Goal: Obtain resource: Download file/media

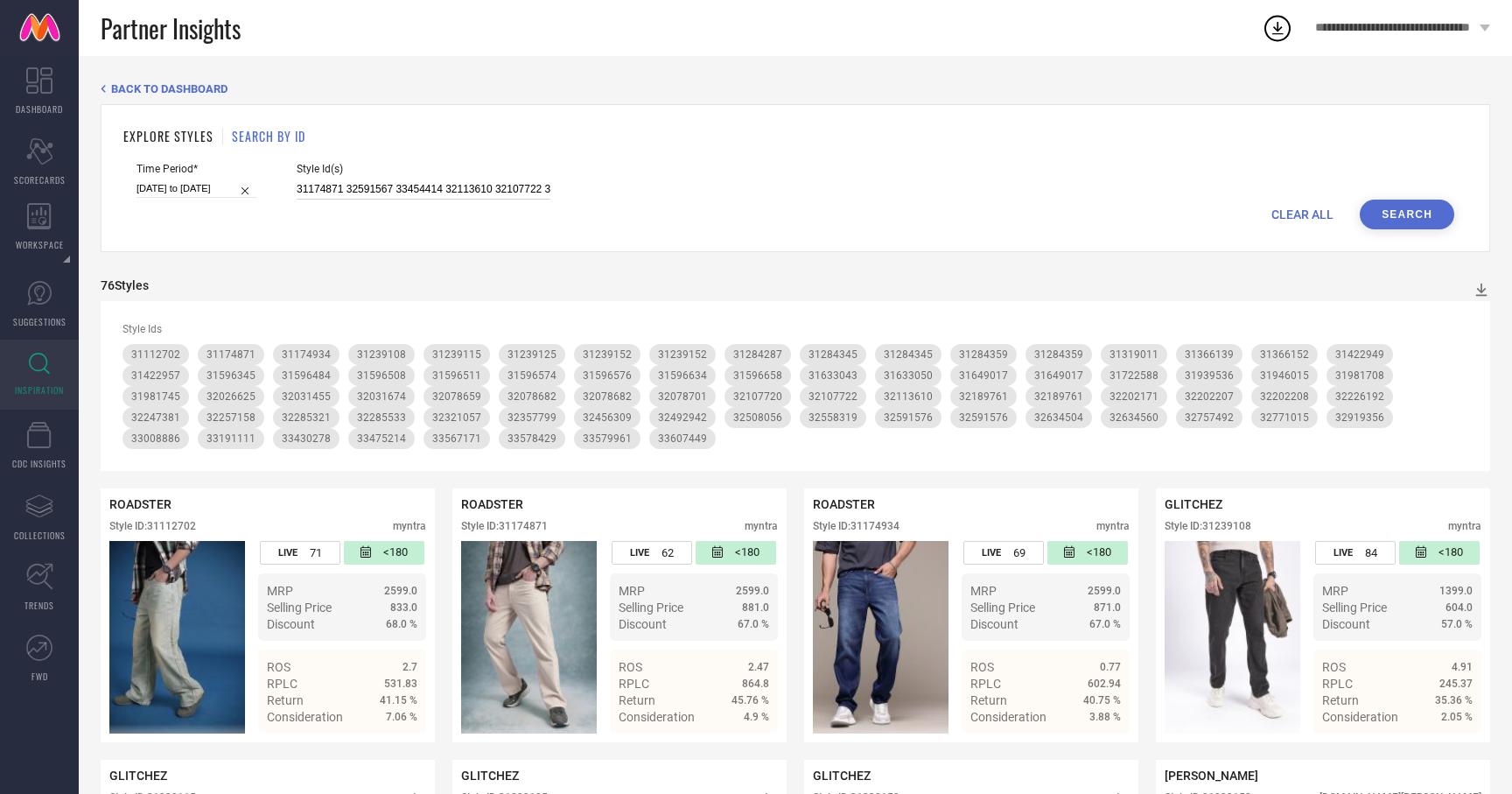
click at [430, 192] on input "31174871 32591567 33454414 32113610 32107722 32247251 32357799 31239108 3142295…" at bounding box center [423, 189] width 253 height 20
paste input "1174871 32591567 33454414 32113610 32107722 32247251 32357799 31239108 31422957…"
type input "31174871 32591567 33454414 31174871 32591567 33454414 32113610 32107722 3224725…"
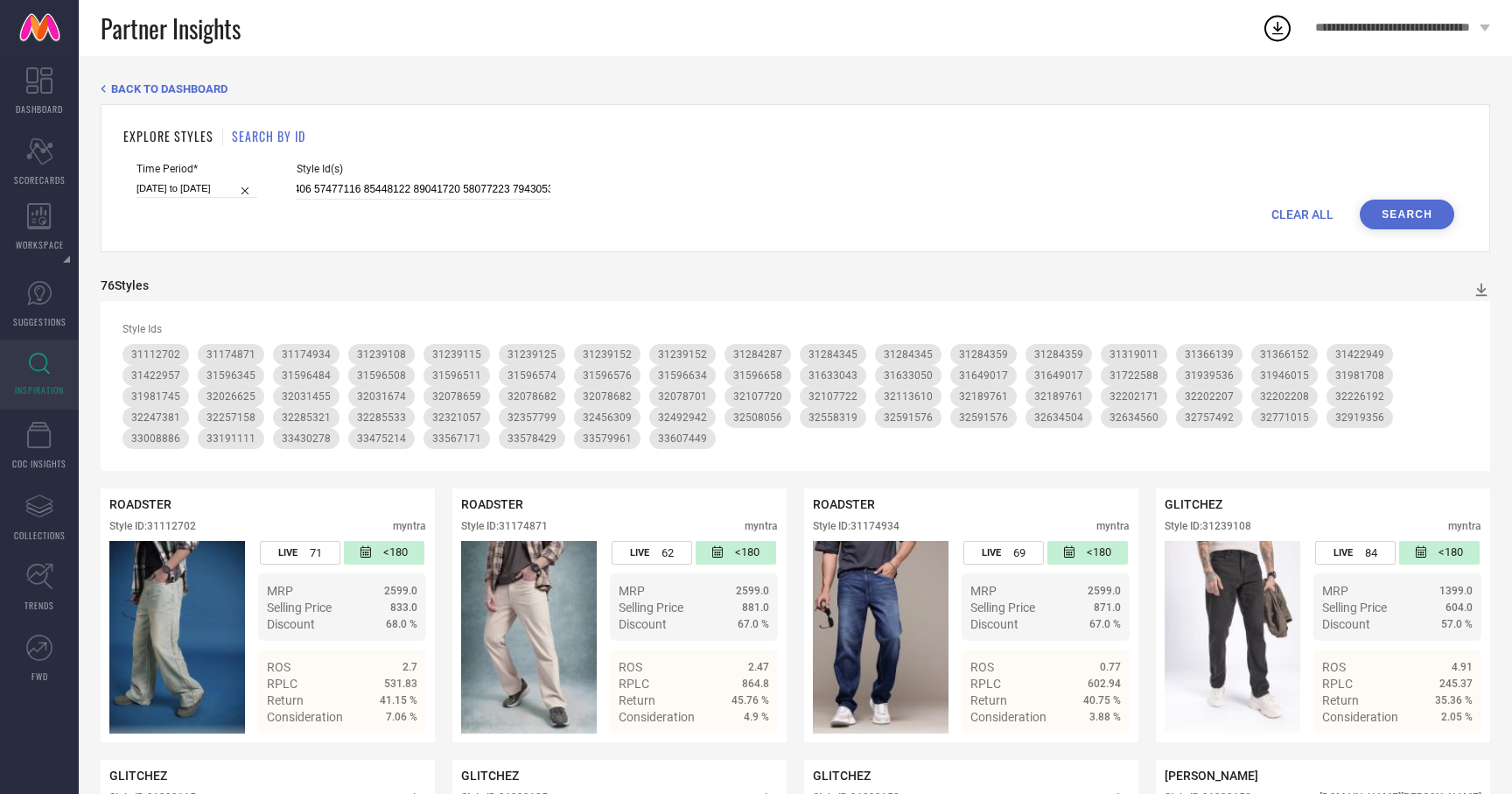
scroll to position [0, 0]
click at [1406, 211] on button "Search" at bounding box center [1407, 214] width 95 height 30
click at [1480, 283] on icon at bounding box center [1481, 290] width 17 height 17
click at [1469, 320] on span "PDF" at bounding box center [1462, 320] width 20 height 12
click at [1478, 291] on icon at bounding box center [1481, 290] width 17 height 17
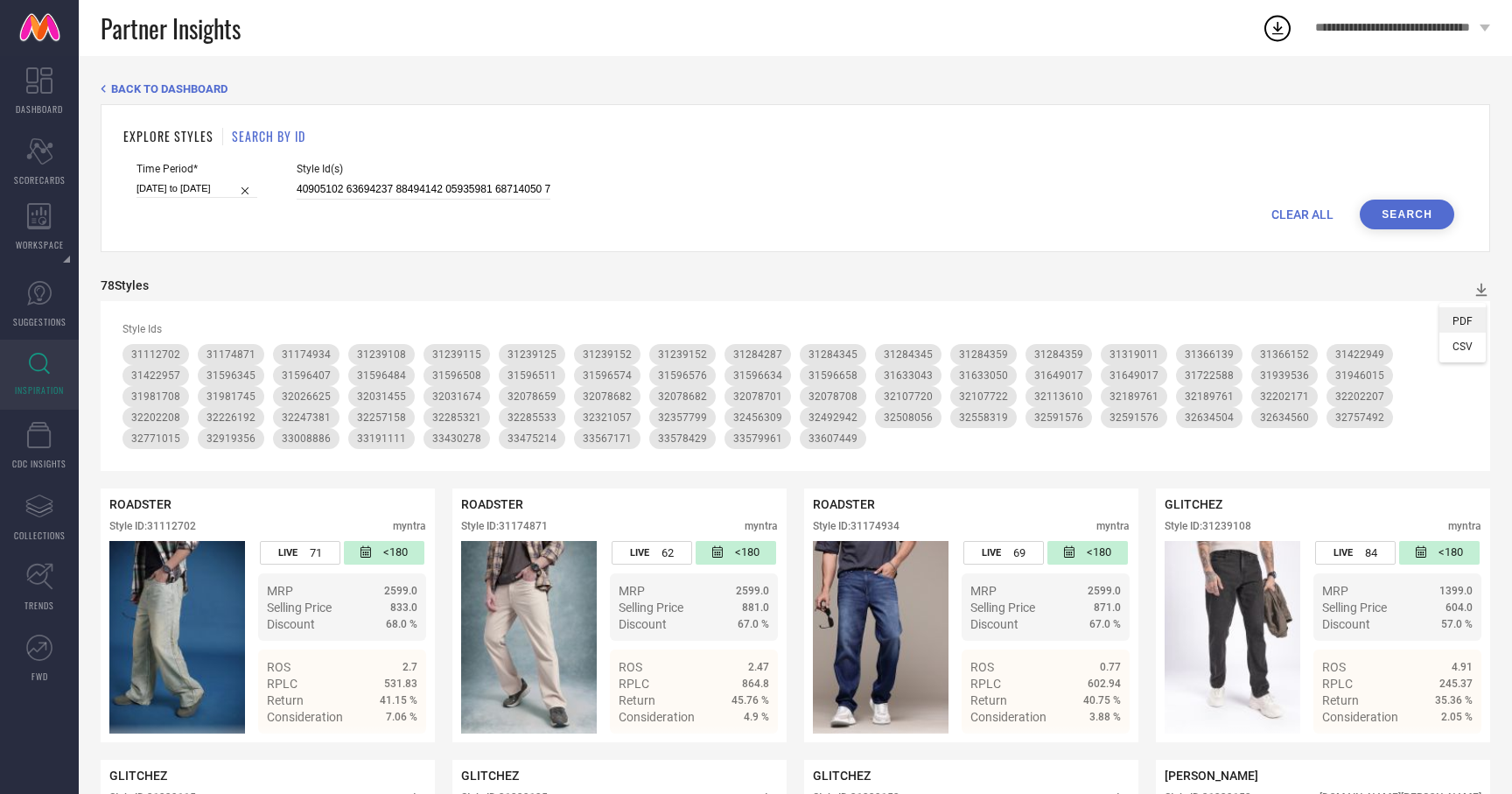
click at [1466, 316] on span "PDF" at bounding box center [1462, 320] width 20 height 12
click at [1478, 292] on icon at bounding box center [1481, 290] width 17 height 17
click at [1465, 318] on span "PDF" at bounding box center [1462, 320] width 20 height 12
click at [1489, 294] on icon at bounding box center [1481, 290] width 17 height 17
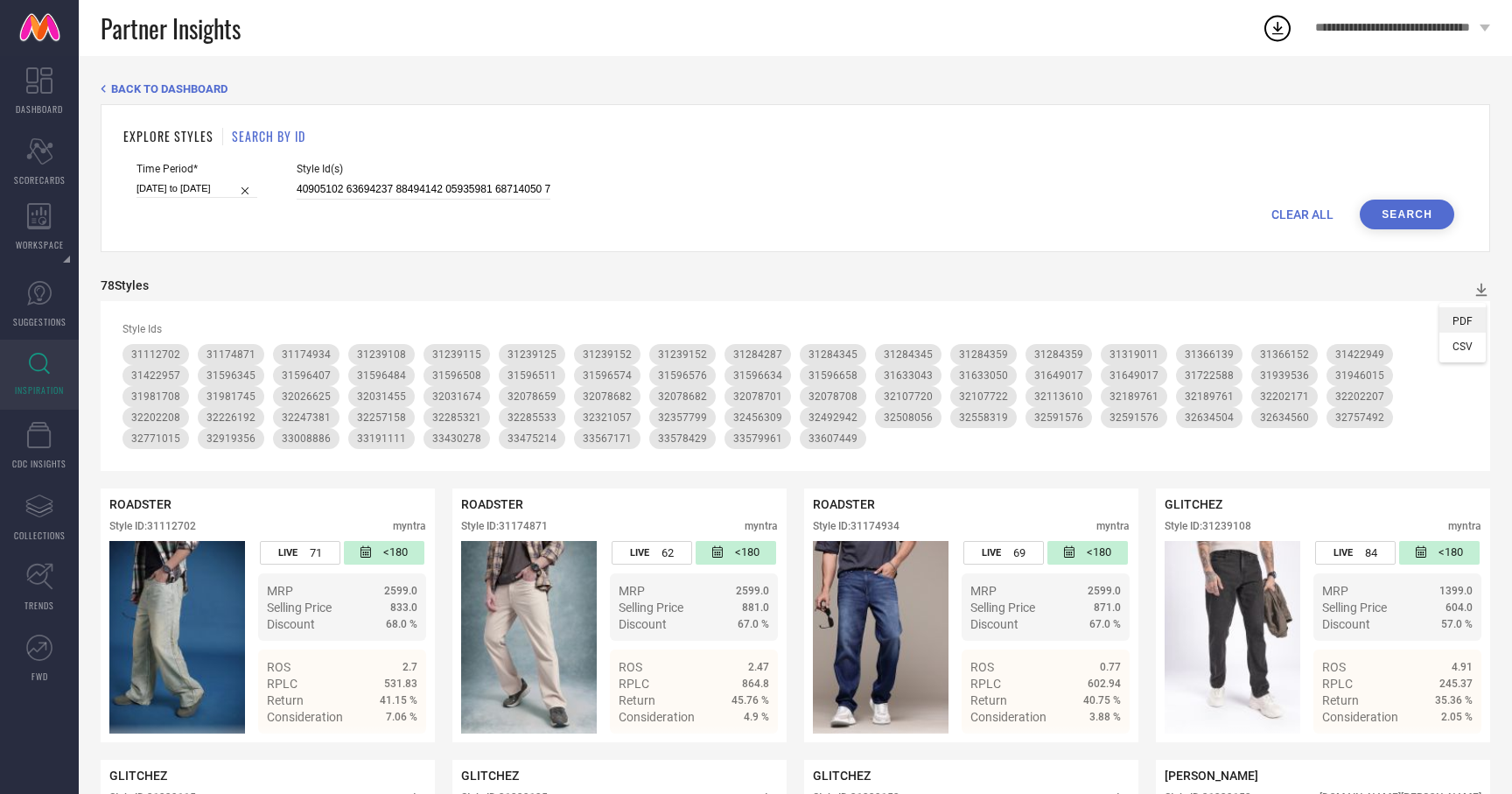
click at [1466, 320] on span "PDF" at bounding box center [1462, 320] width 20 height 12
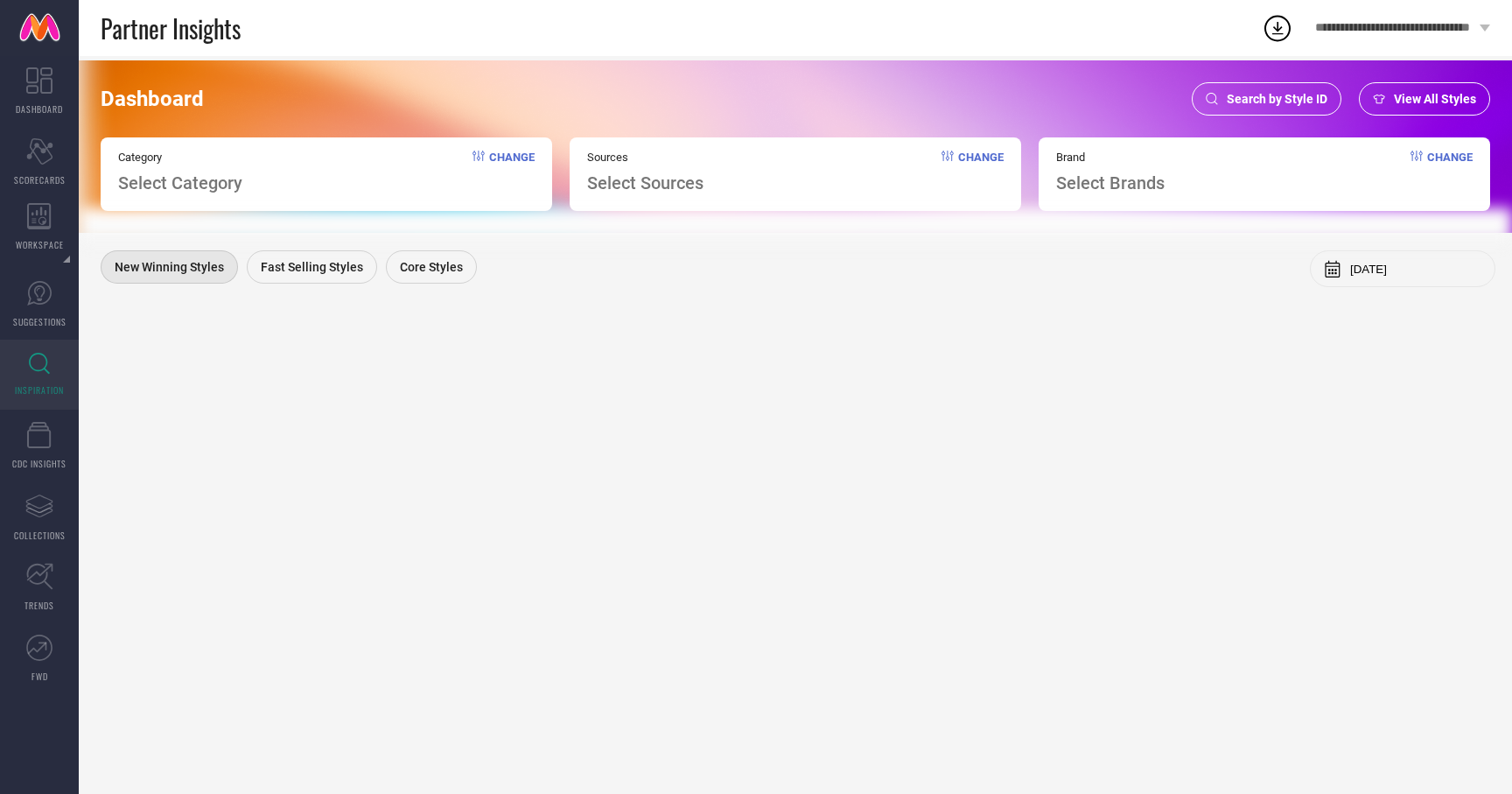
click at [1300, 104] on span "Search by Style ID" at bounding box center [1277, 99] width 100 height 14
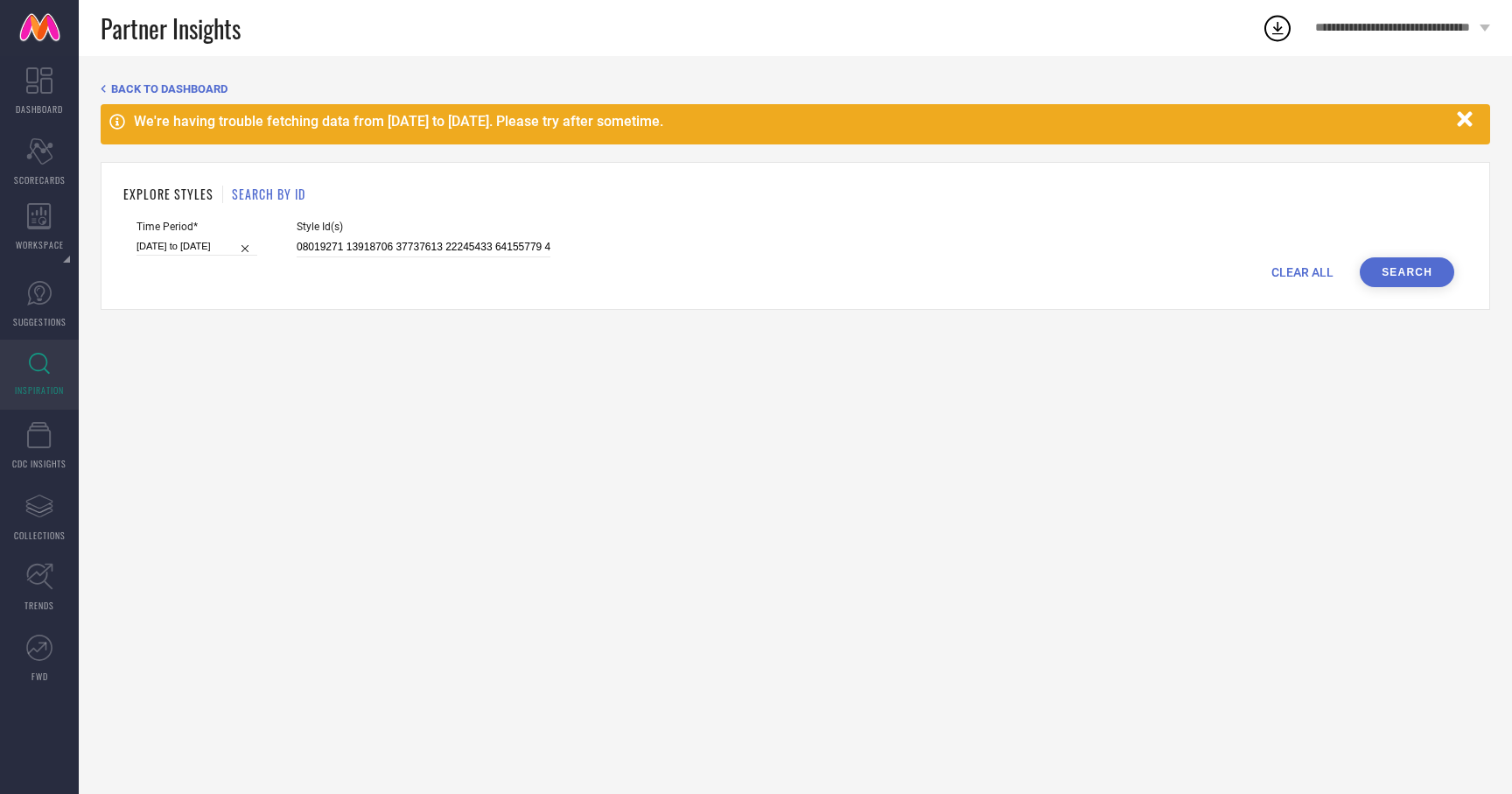
click at [365, 189] on div "EXPLORE STYLES SEARCH BY ID" at bounding box center [795, 193] width 1344 height 18
click at [366, 244] on input at bounding box center [423, 247] width 253 height 20
click at [1451, 99] on div "BACK TO DASHBOARD We're having trouble fetching data from [DATE] to [DATE]. Ple…" at bounding box center [795, 196] width 1390 height 228
click at [1471, 120] on icon "button" at bounding box center [1465, 119] width 22 height 22
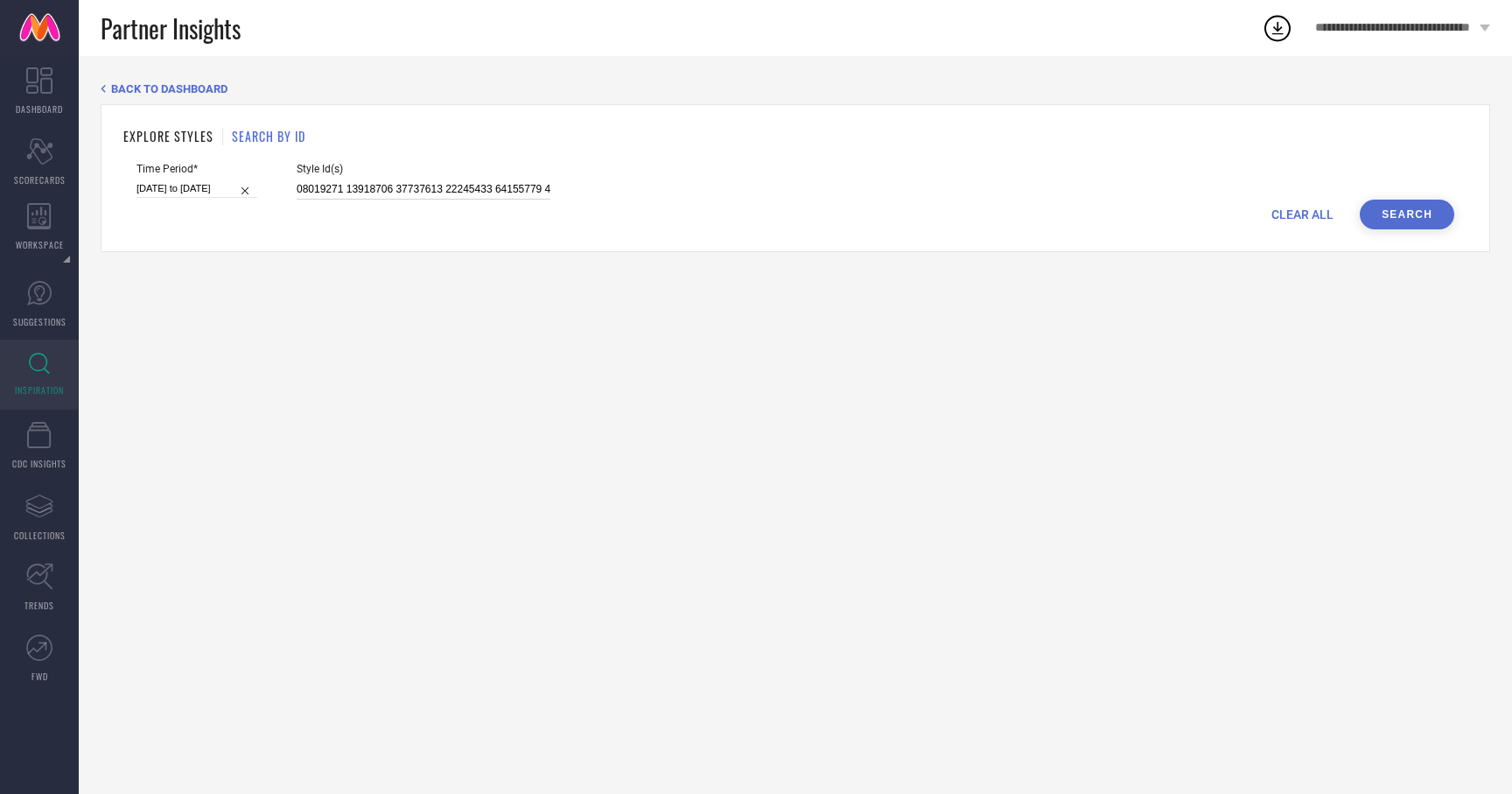
click at [453, 185] on input at bounding box center [423, 189] width 253 height 20
paste input "2113610 32107722 32247251 32357799 31239108 31422957 32492942 32224334 33725766…"
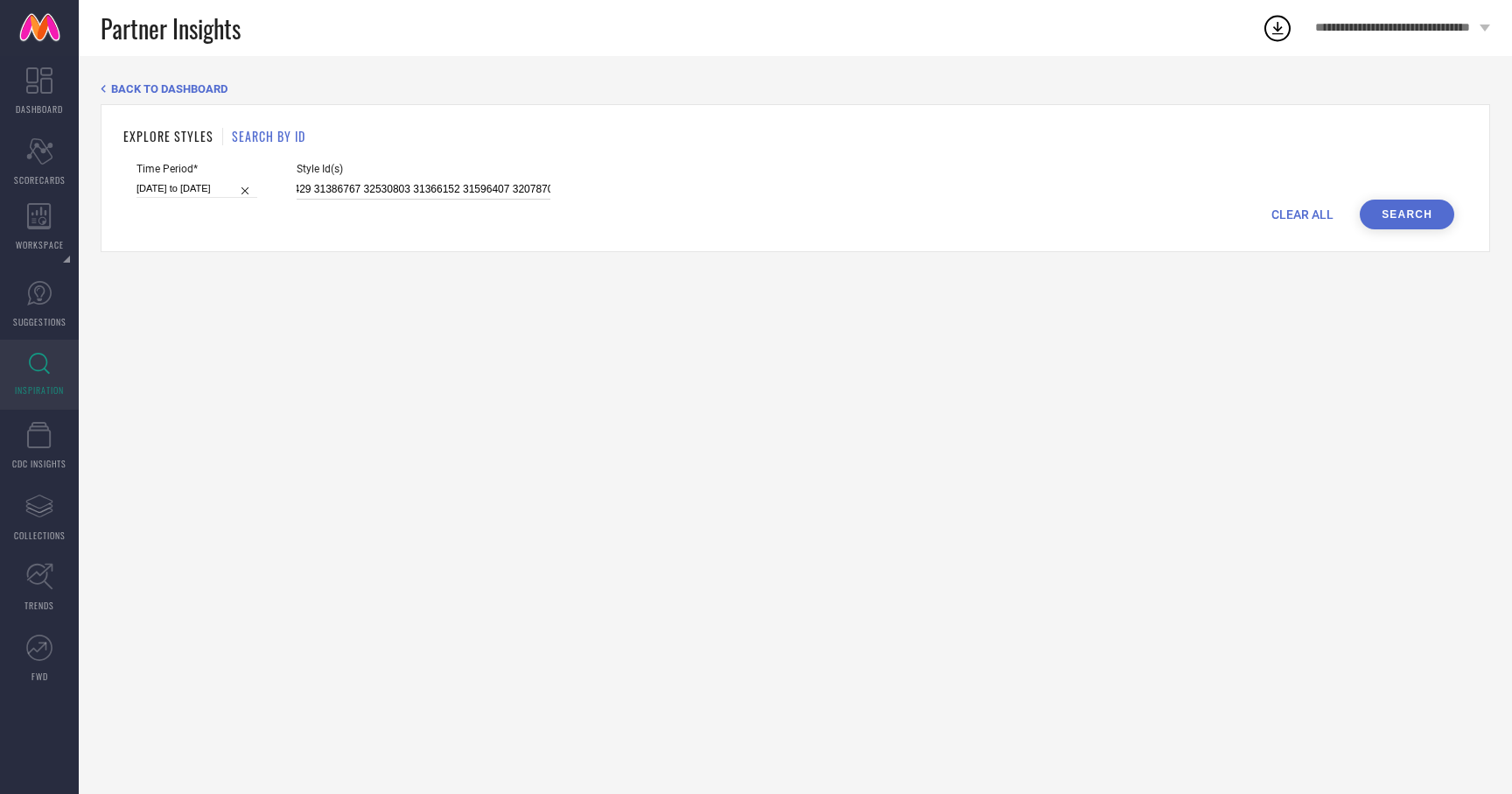
type input "31174871 32591567 33454414 32113610 32107722 32247251 32357799 31239108 3142295…"
click at [1383, 215] on button "Search" at bounding box center [1407, 214] width 95 height 30
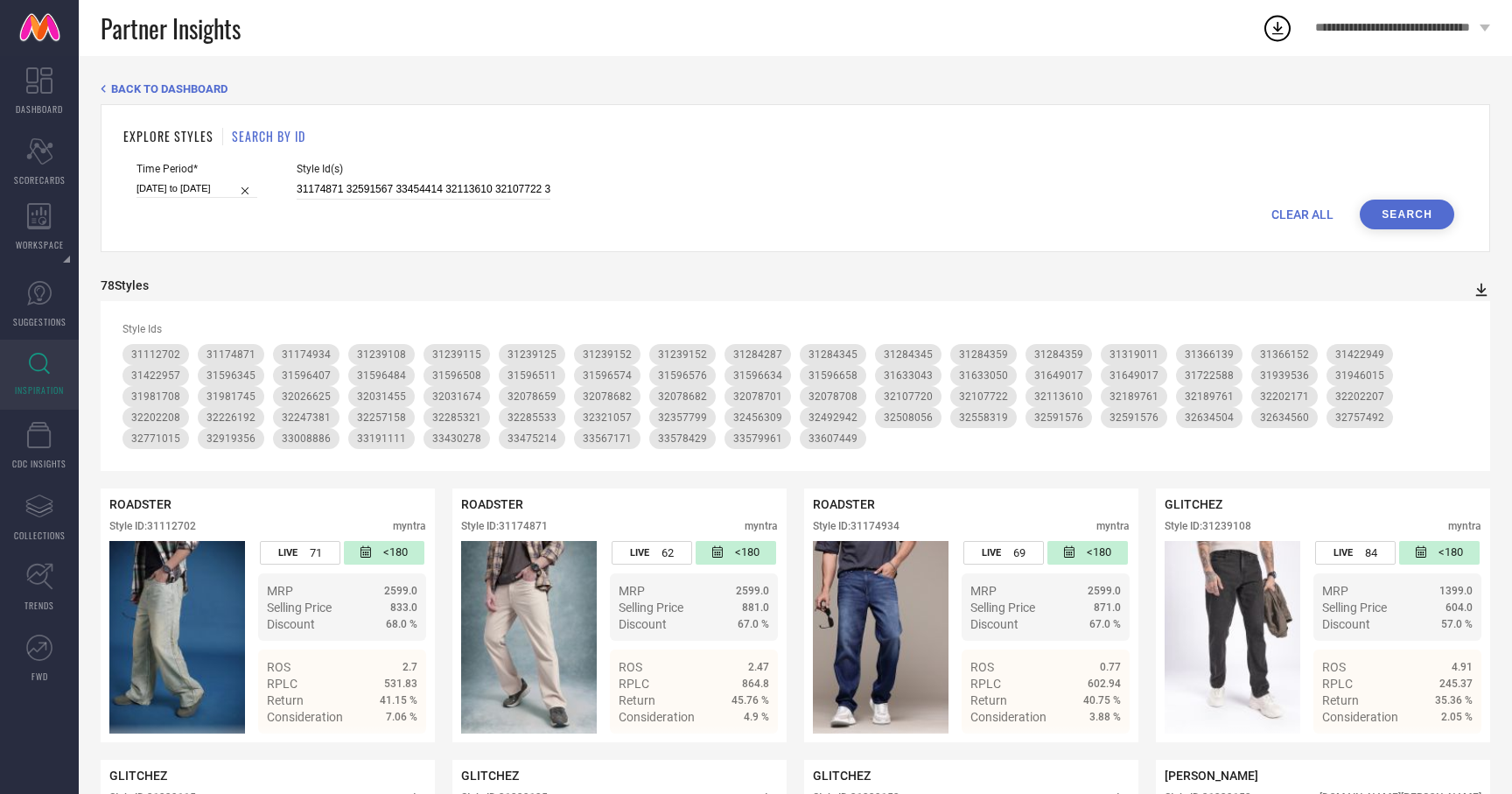
click at [1482, 289] on icon at bounding box center [1481, 290] width 17 height 17
click at [1451, 320] on li "PDF" at bounding box center [1462, 320] width 46 height 26
click at [376, 187] on input "31174871 32591567 33454414 32113610 32107722 32247251 32357799 31239108 3142295…" at bounding box center [423, 189] width 253 height 20
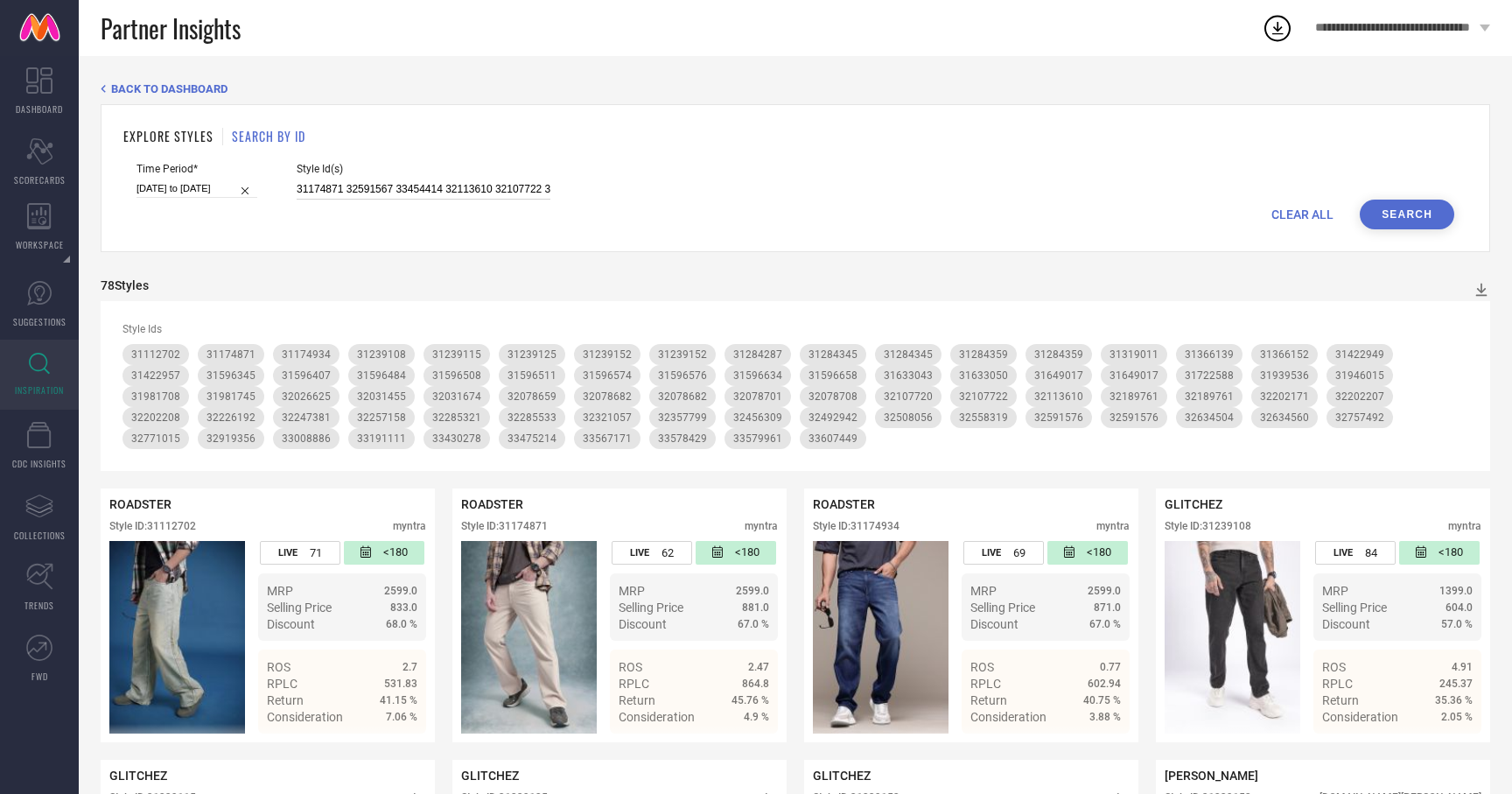
click at [376, 187] on input "31174871 32591567 33454414 32113610 32107722 32247251 32357799 31239108 3142295…" at bounding box center [423, 189] width 253 height 20
click at [1391, 232] on div "EXPLORE STYLES SEARCH BY ID Time Period* [DATE] to [DATE] Style Id(s) 31174871 …" at bounding box center [795, 178] width 1390 height 148
click at [1391, 225] on button "Search" at bounding box center [1407, 214] width 95 height 30
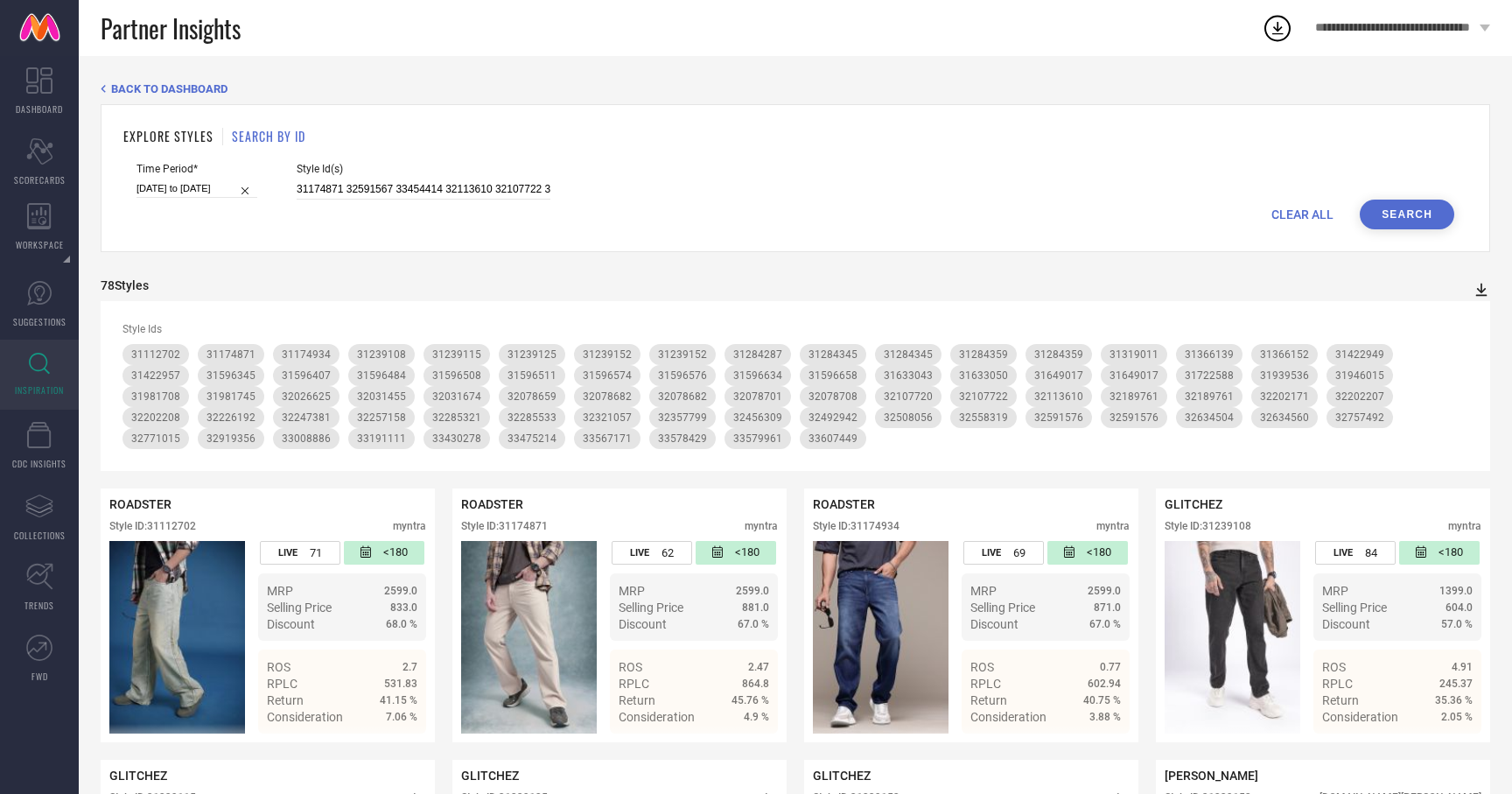
click at [1479, 294] on icon at bounding box center [1481, 290] width 17 height 17
click at [1453, 315] on span "PDF" at bounding box center [1462, 320] width 20 height 12
click at [1483, 295] on icon at bounding box center [1482, 290] width 11 height 13
click at [1462, 322] on span "PDF" at bounding box center [1462, 320] width 20 height 12
click at [1479, 289] on icon at bounding box center [1481, 290] width 17 height 17
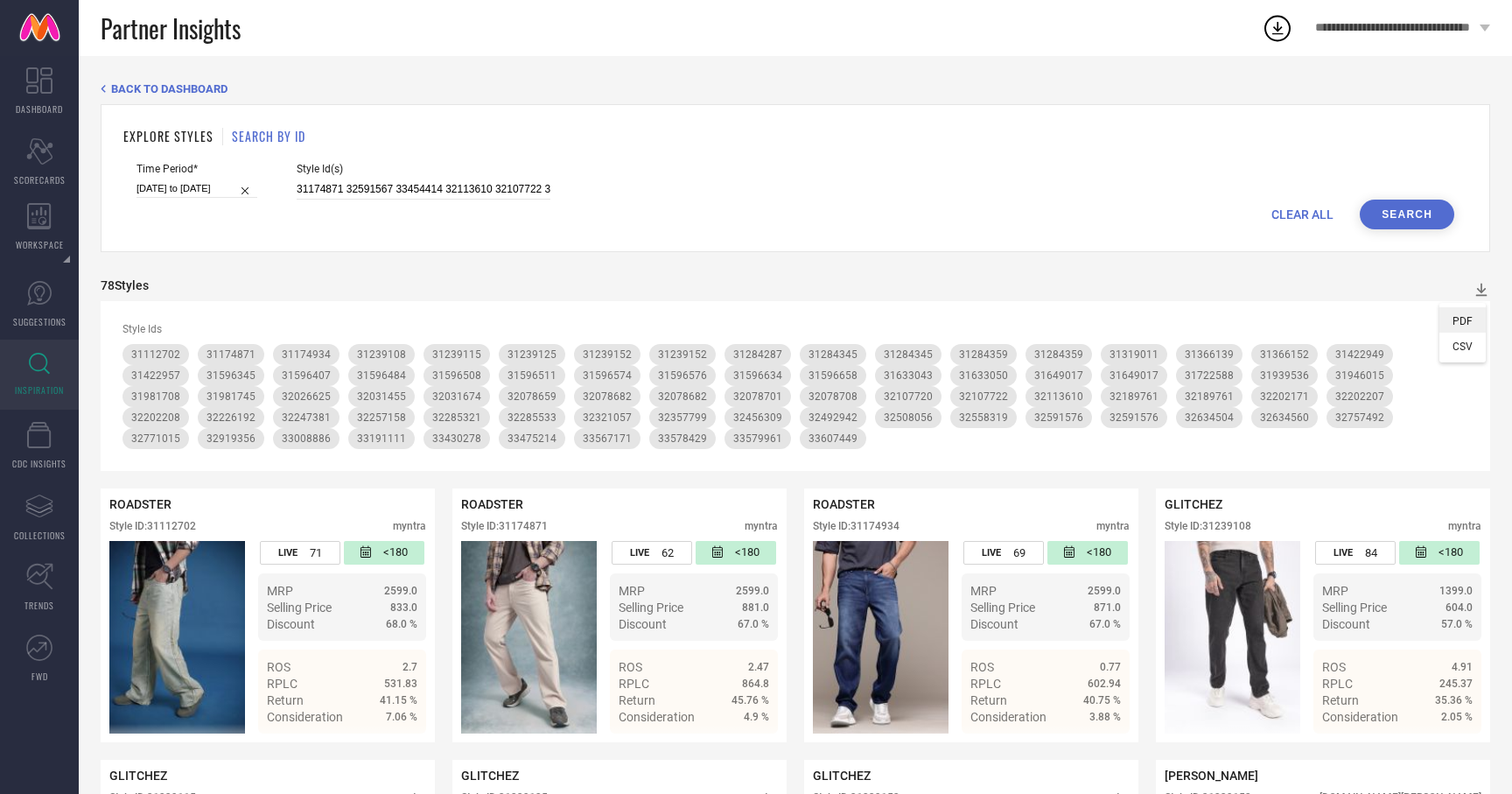
click at [1462, 317] on span "PDF" at bounding box center [1462, 320] width 20 height 12
click at [1479, 288] on icon at bounding box center [1481, 290] width 17 height 17
click at [1465, 307] on li "PDF" at bounding box center [1462, 320] width 46 height 26
click at [1484, 291] on icon at bounding box center [1481, 290] width 17 height 17
click at [1451, 324] on li "PDF" at bounding box center [1462, 320] width 46 height 26
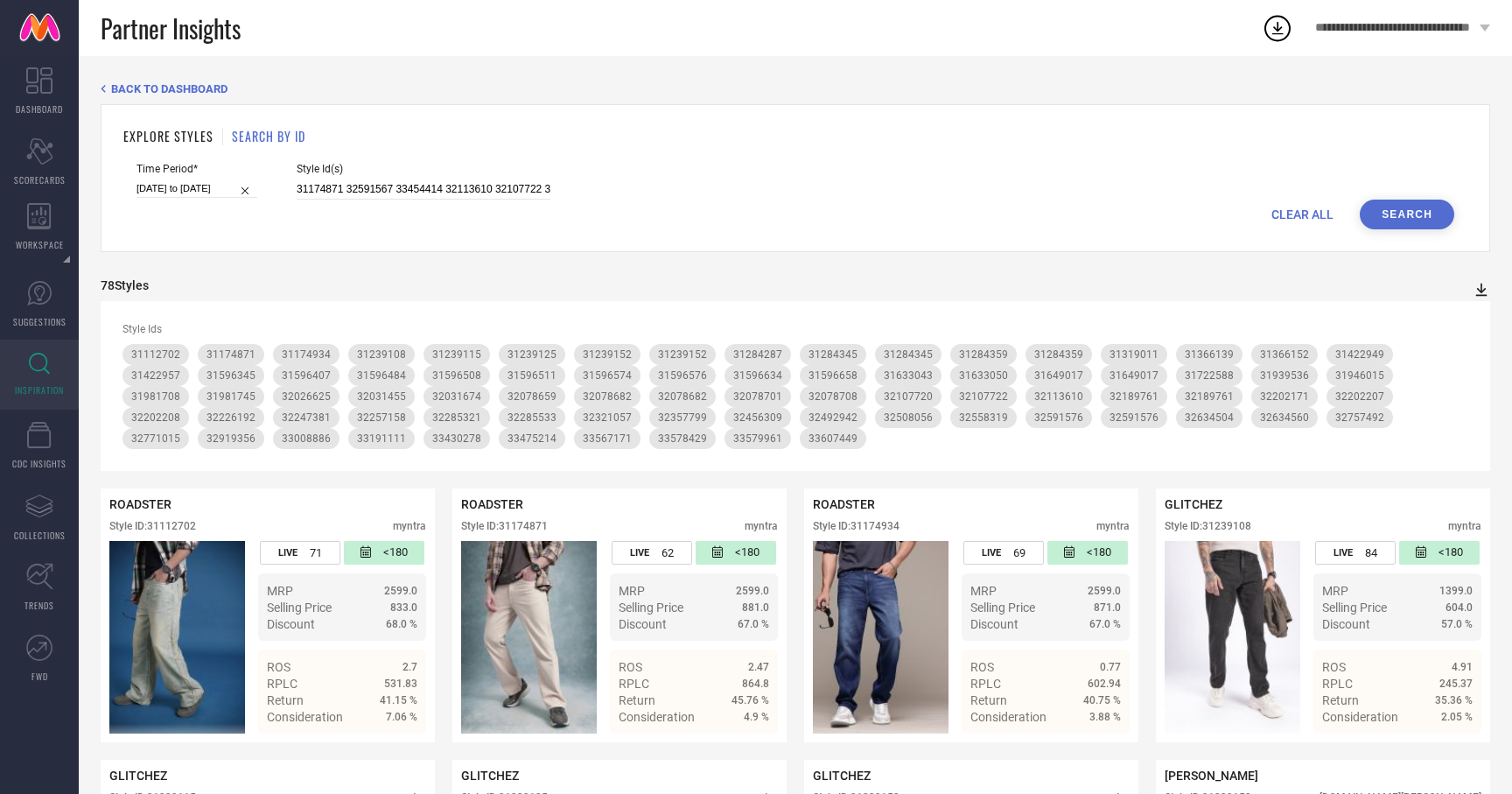
click at [1482, 288] on icon at bounding box center [1481, 290] width 17 height 17
click at [1463, 313] on li "PDF" at bounding box center [1462, 320] width 46 height 26
click at [1483, 289] on icon at bounding box center [1482, 290] width 11 height 13
click at [1468, 319] on span "PDF" at bounding box center [1462, 320] width 20 height 12
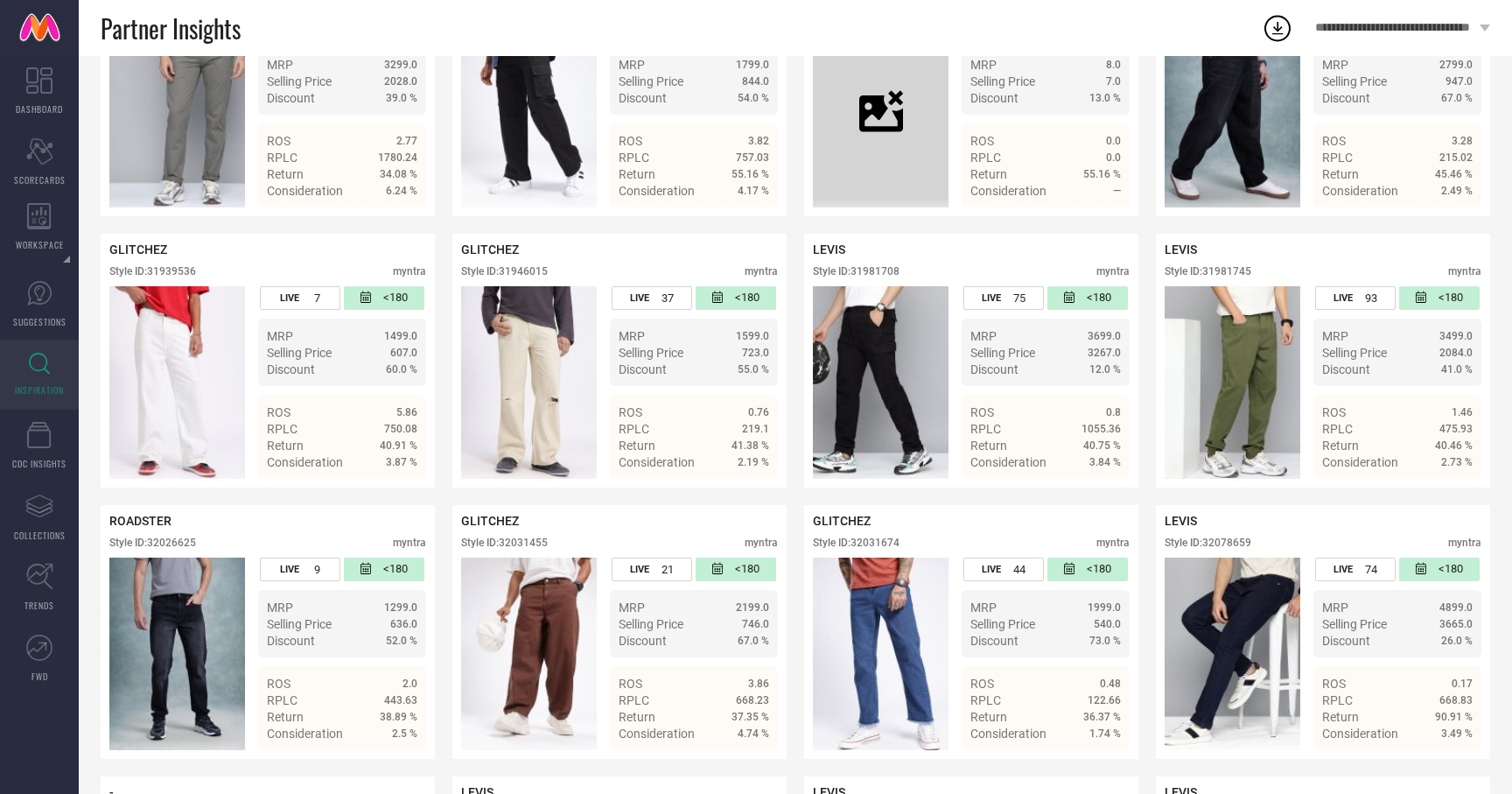
click at [1474, 304] on div "<180" at bounding box center [1439, 298] width 80 height 24
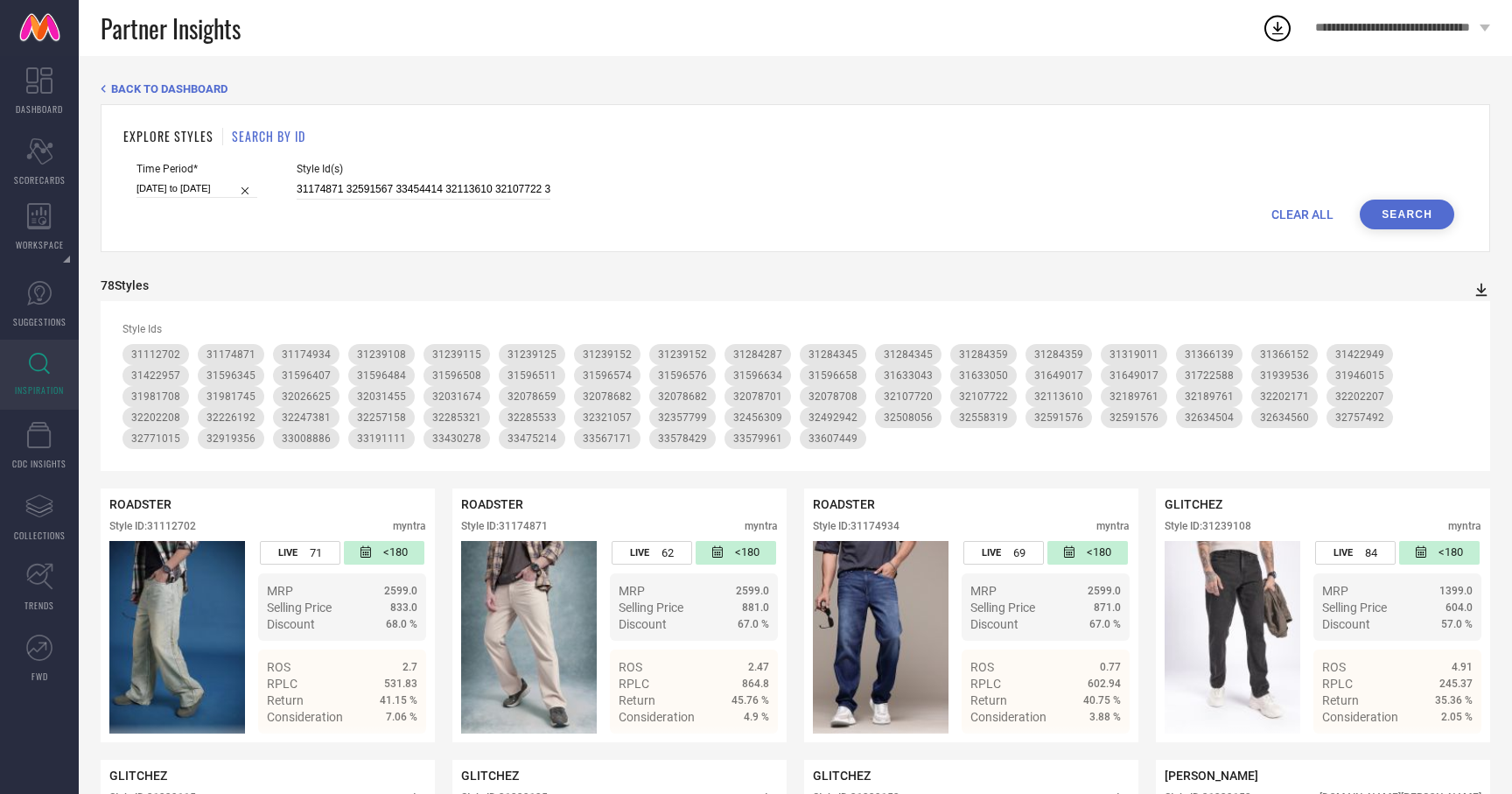
click at [1485, 296] on icon at bounding box center [1481, 290] width 17 height 17
click at [1460, 320] on span "PDF" at bounding box center [1462, 320] width 20 height 12
click at [1478, 282] on icon at bounding box center [1481, 290] width 17 height 17
click at [1461, 317] on span "PDF" at bounding box center [1462, 320] width 20 height 12
click at [1400, 200] on button "Search" at bounding box center [1407, 214] width 95 height 30
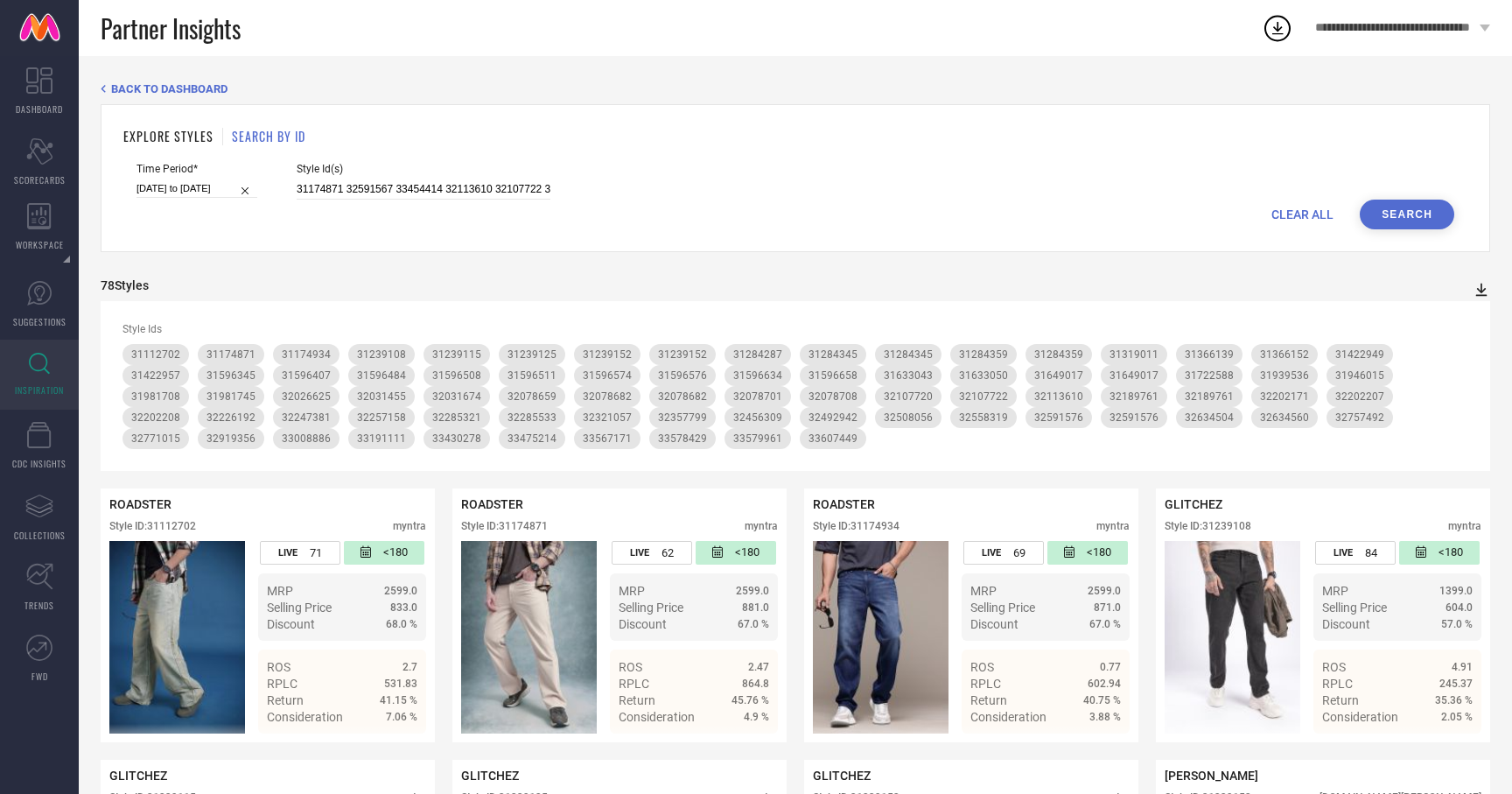
click at [1480, 291] on icon at bounding box center [1482, 290] width 11 height 13
click at [1457, 317] on span "PDF" at bounding box center [1462, 320] width 20 height 12
click at [1487, 290] on icon at bounding box center [1481, 290] width 17 height 17
click at [1468, 315] on span "PDF" at bounding box center [1462, 320] width 20 height 12
click at [1481, 298] on icon at bounding box center [1481, 290] width 17 height 17
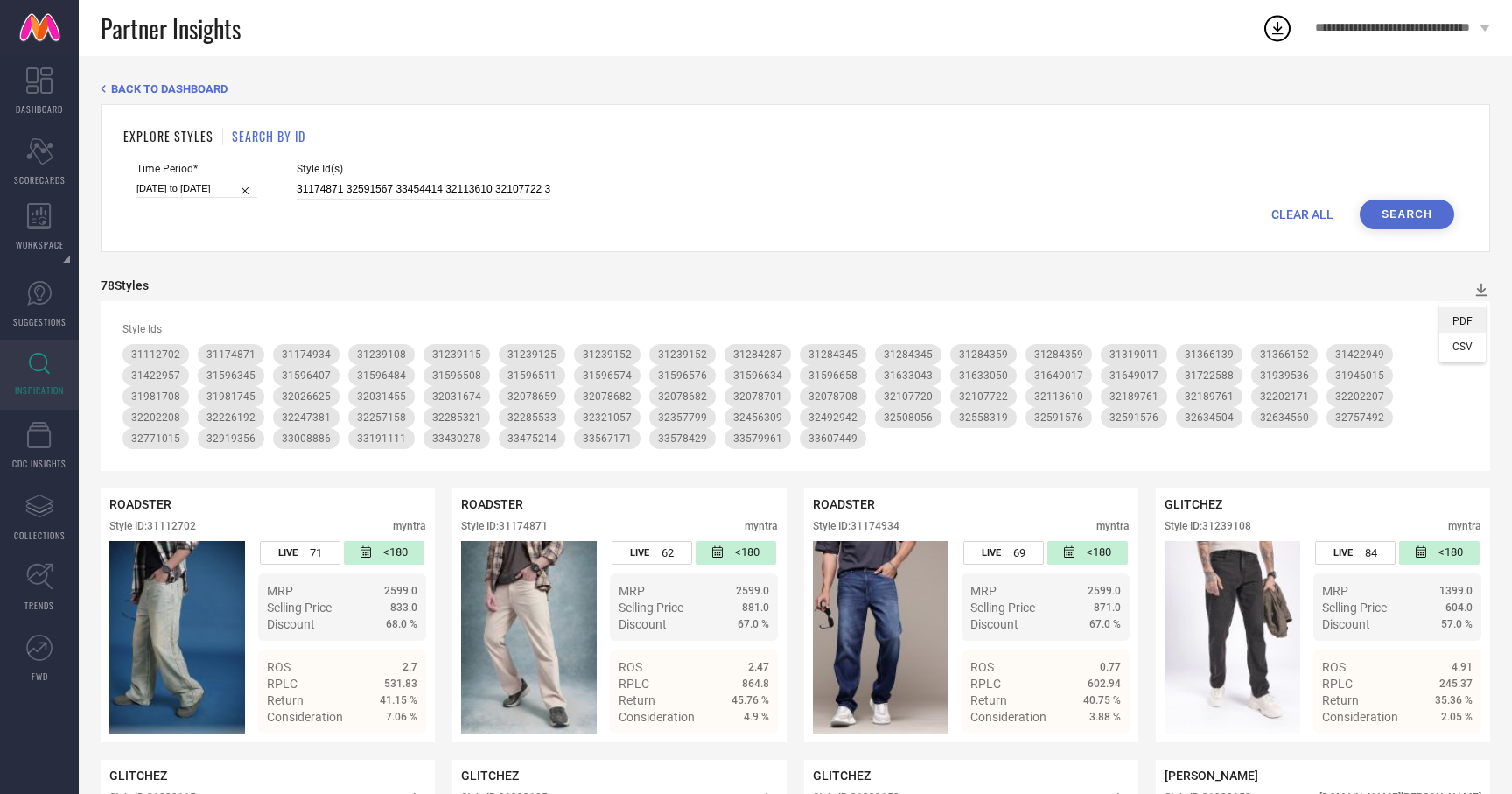
click at [1457, 318] on span "PDF" at bounding box center [1462, 320] width 20 height 12
click at [1474, 295] on icon at bounding box center [1481, 290] width 17 height 17
click at [1459, 311] on li "PDF" at bounding box center [1462, 320] width 46 height 26
click at [1277, 29] on icon at bounding box center [1278, 29] width 11 height 13
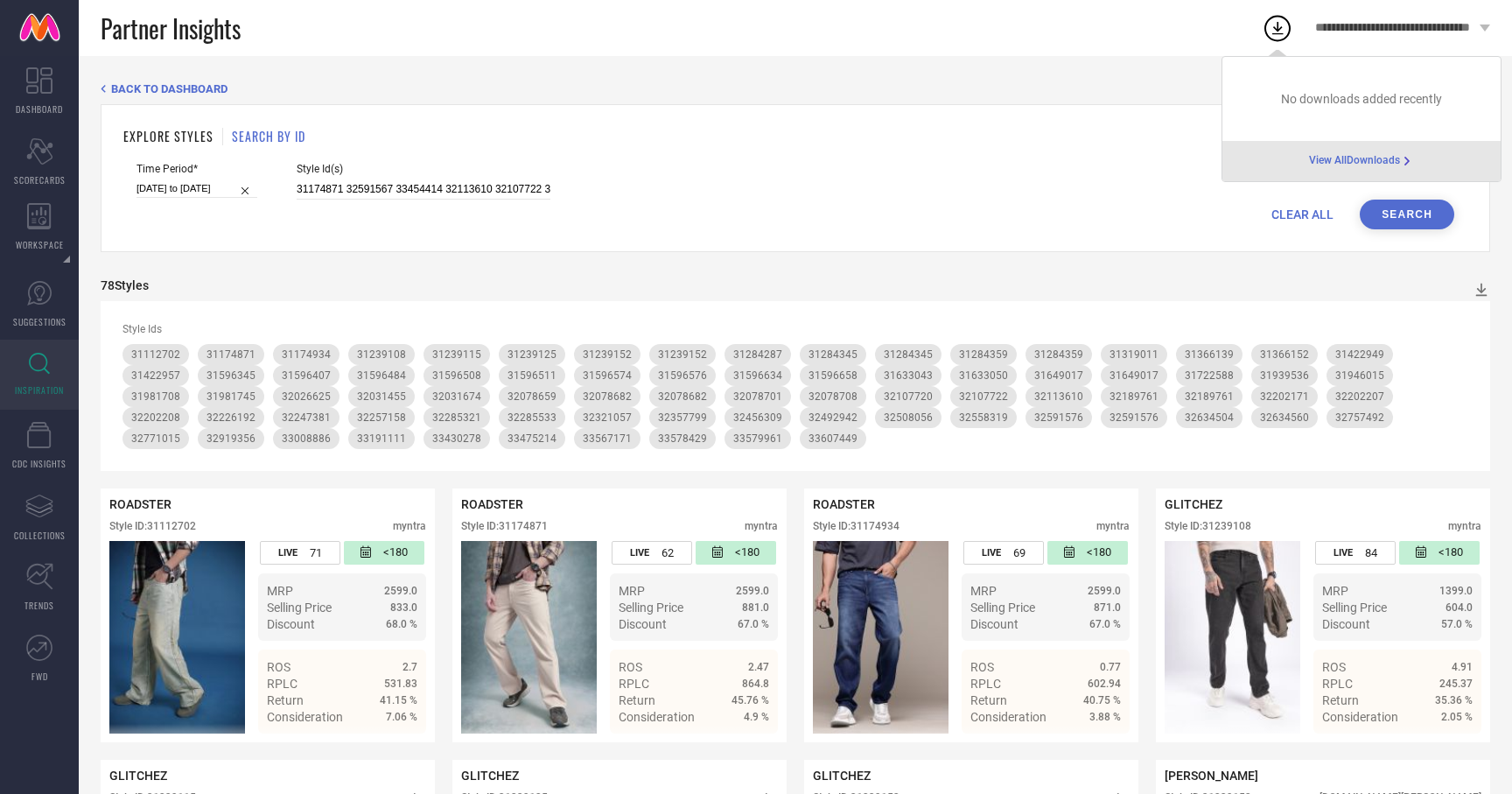
click at [1332, 165] on span "View All Downloads" at bounding box center [1354, 161] width 91 height 14
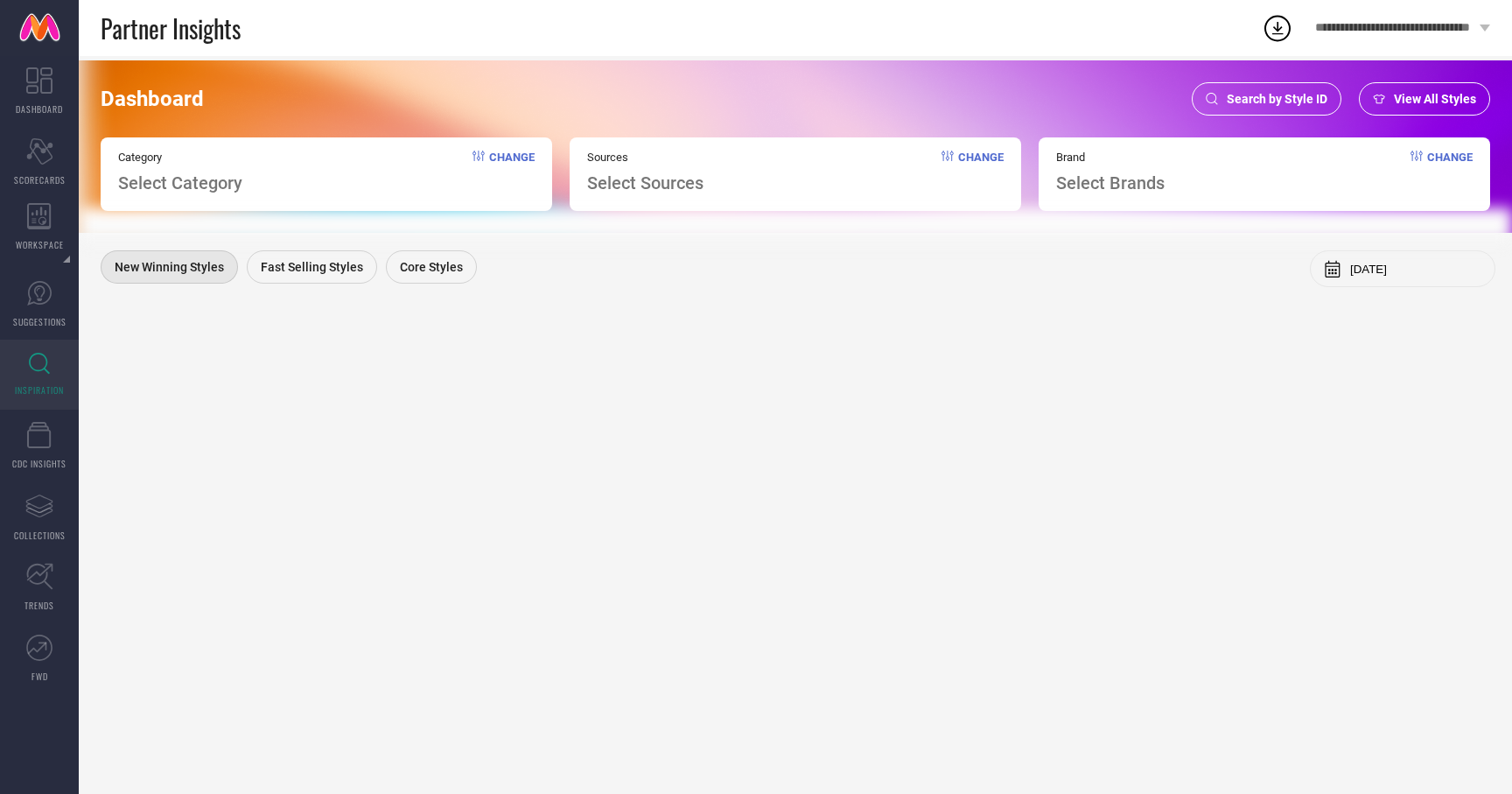
click at [1318, 94] on span "Search by Style ID" at bounding box center [1277, 99] width 100 height 14
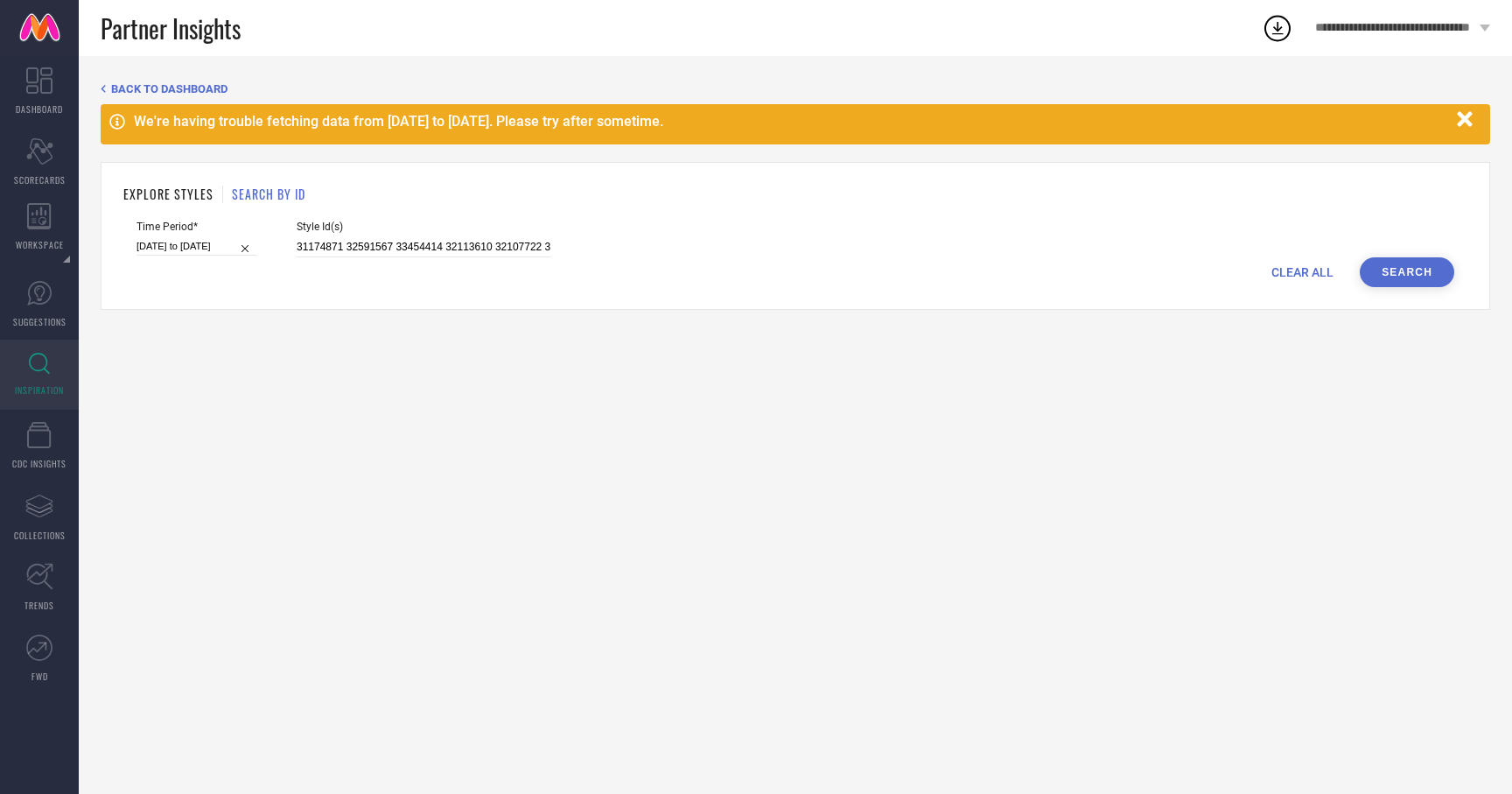
click at [1389, 279] on button "Search" at bounding box center [1407, 272] width 95 height 30
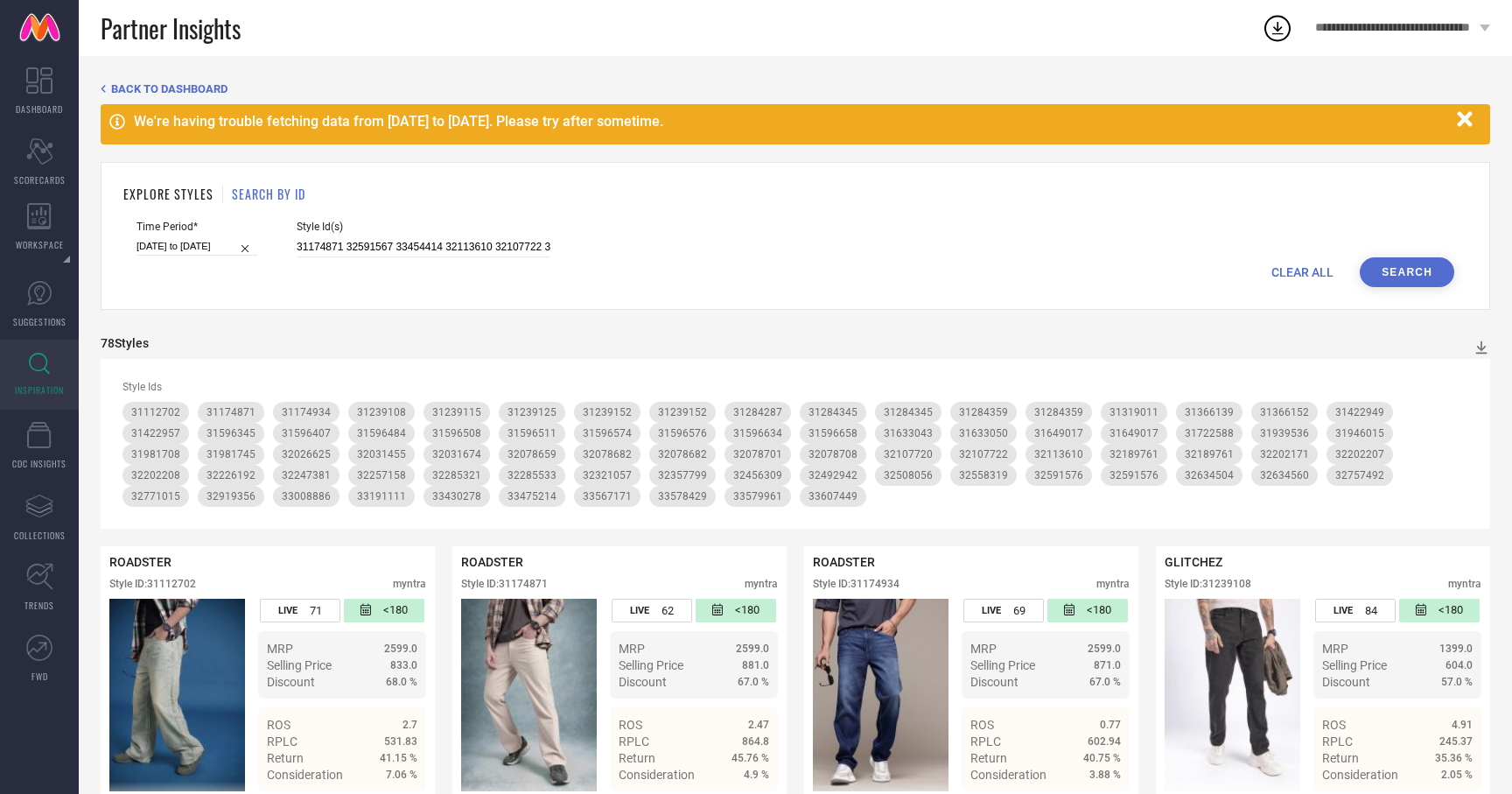
click at [1466, 121] on icon "button" at bounding box center [1465, 119] width 15 height 15
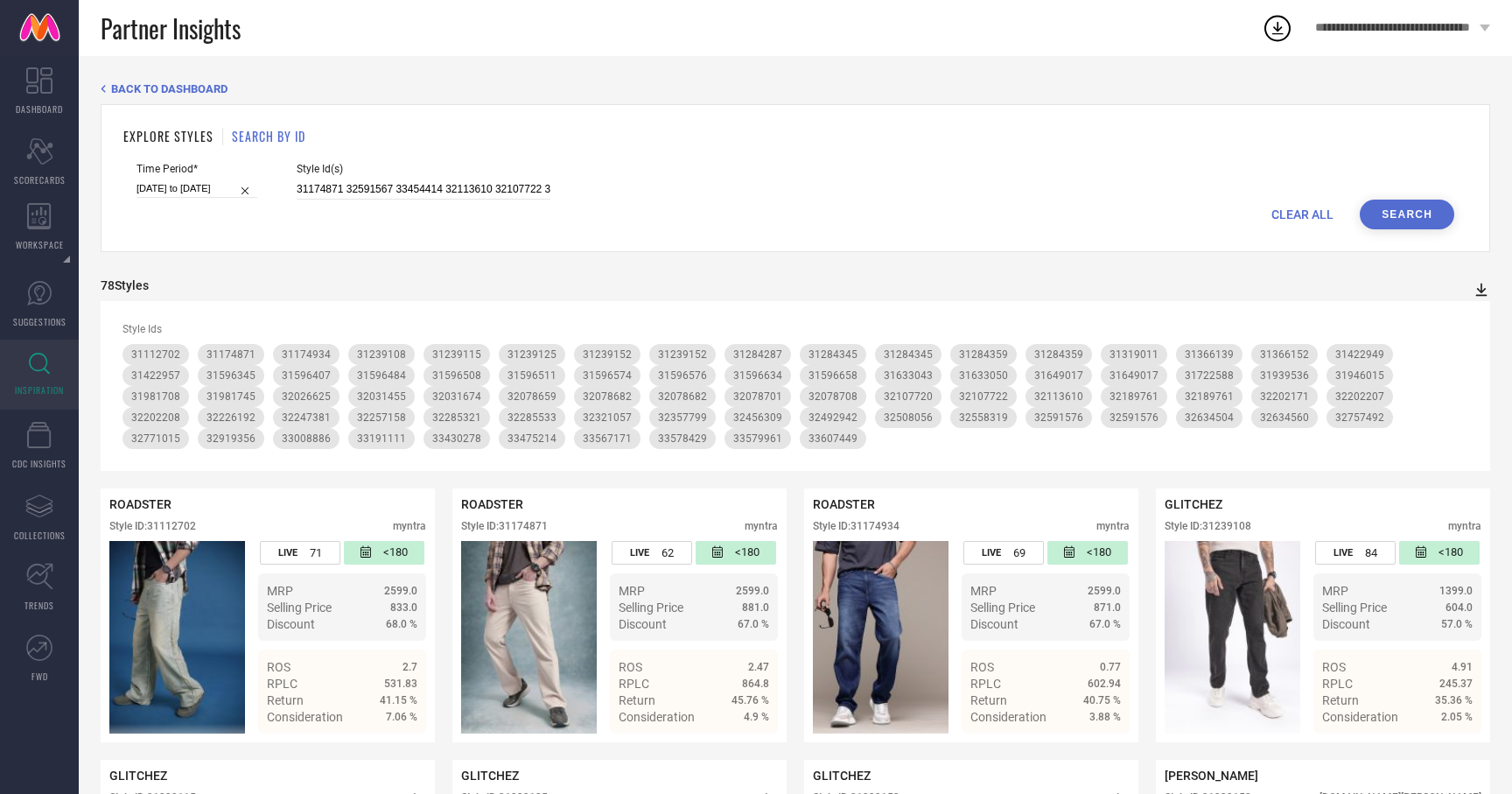
click at [1482, 286] on icon at bounding box center [1481, 290] width 17 height 17
click at [1462, 309] on li "PDF" at bounding box center [1462, 320] width 46 height 26
